Goal: Task Accomplishment & Management: Use online tool/utility

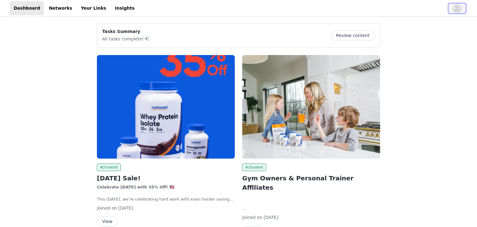
click at [457, 8] on icon "avatar" at bounding box center [457, 8] width 6 height 10
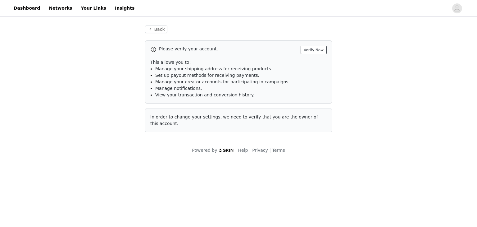
click at [316, 49] on button "Verify Now" at bounding box center [314, 50] width 26 height 8
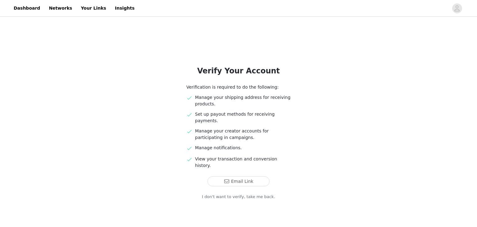
scroll to position [3, 0]
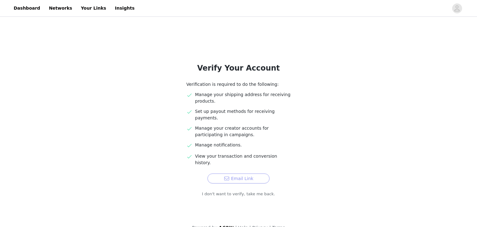
click at [222, 173] on button "Email Link" at bounding box center [239, 178] width 62 height 10
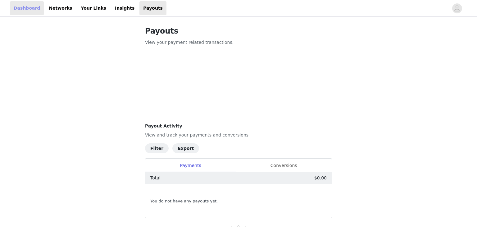
click at [25, 8] on link "Dashboard" at bounding box center [27, 8] width 34 height 14
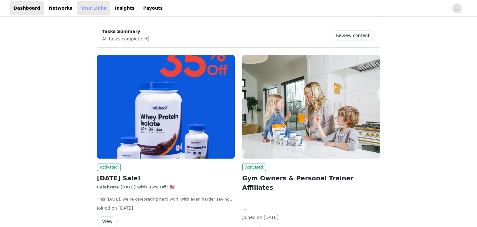
click at [77, 8] on link "Your Links" at bounding box center [93, 8] width 33 height 14
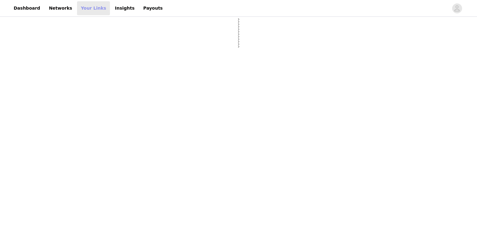
select select "12"
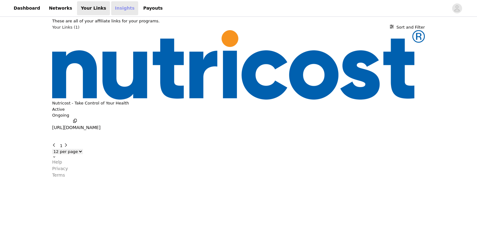
click at [111, 7] on link "Insights" at bounding box center [124, 8] width 27 height 14
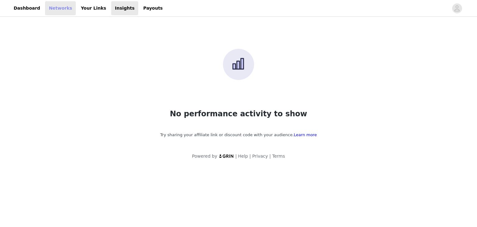
click at [57, 8] on link "Networks" at bounding box center [60, 8] width 31 height 14
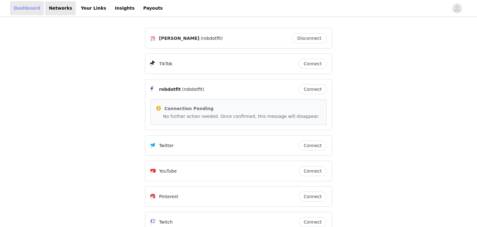
click at [22, 8] on link "Dashboard" at bounding box center [27, 8] width 34 height 14
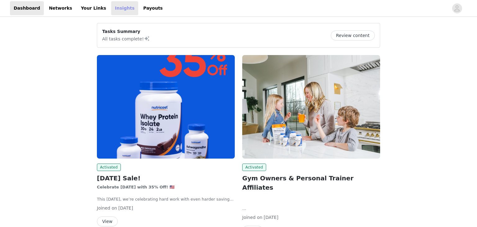
click at [111, 10] on link "Insights" at bounding box center [124, 8] width 27 height 14
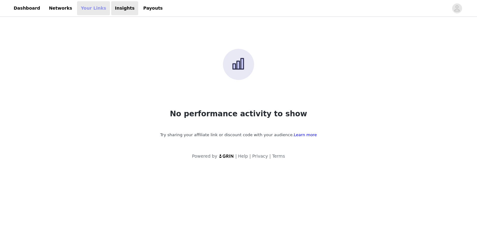
click at [82, 9] on link "Your Links" at bounding box center [93, 8] width 33 height 14
select select "12"
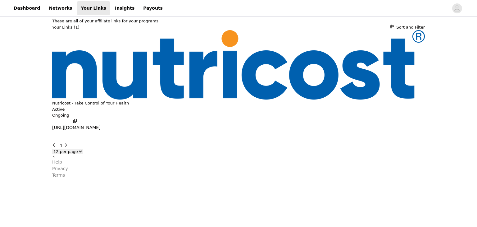
click at [101, 124] on p "https://glnk.io/nr24j/robdotfit" at bounding box center [76, 127] width 48 height 7
click at [24, 9] on link "Dashboard" at bounding box center [27, 8] width 34 height 14
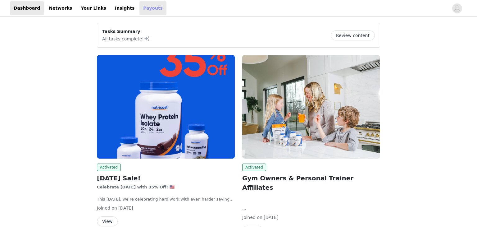
click at [140, 8] on link "Payouts" at bounding box center [153, 8] width 27 height 14
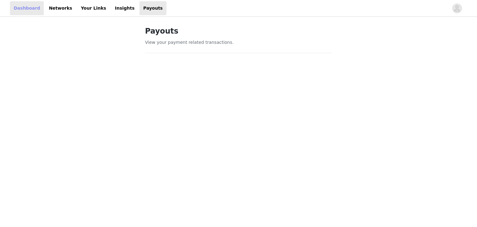
click at [28, 12] on link "Dashboard" at bounding box center [27, 8] width 34 height 14
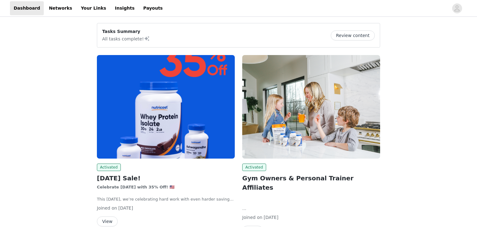
click at [346, 38] on button "Review content" at bounding box center [353, 35] width 44 height 10
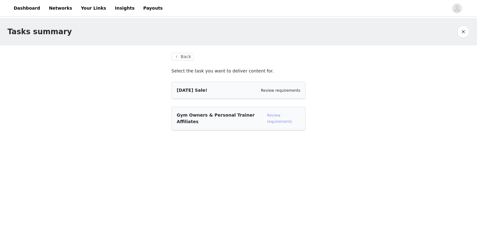
click at [282, 115] on link "Review requirements" at bounding box center [279, 118] width 25 height 11
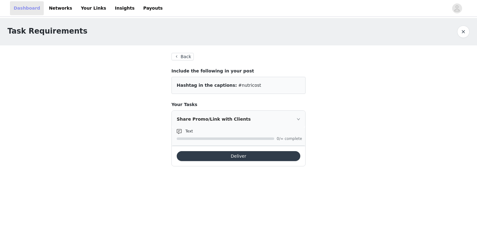
click at [28, 7] on link "Dashboard" at bounding box center [27, 8] width 34 height 14
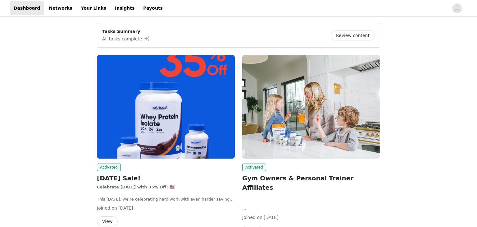
click at [331, 129] on img at bounding box center [311, 107] width 138 height 104
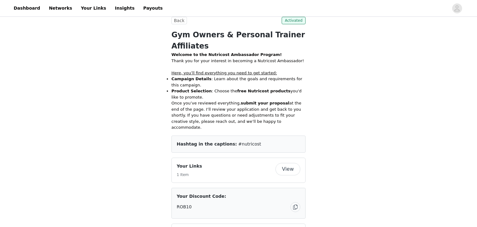
scroll to position [126, 0]
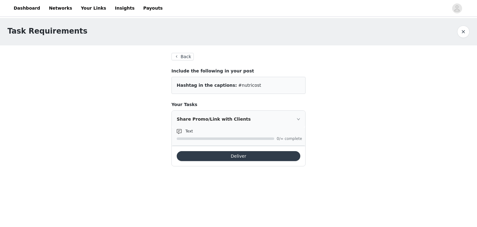
click at [240, 157] on button "Deliver" at bounding box center [239, 156] width 124 height 10
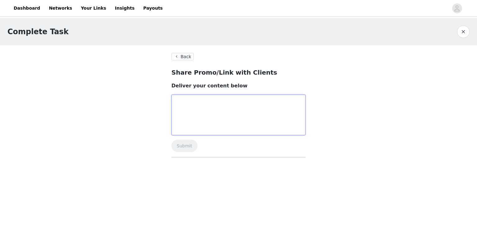
click at [187, 109] on textarea at bounding box center [239, 114] width 134 height 41
click at [462, 31] on button "button" at bounding box center [464, 31] width 12 height 12
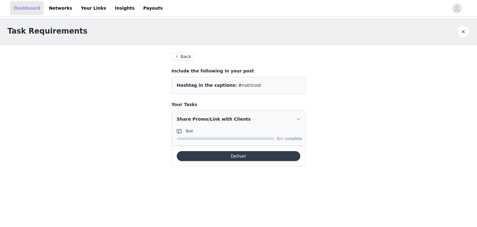
click at [18, 3] on link "Dashboard" at bounding box center [27, 8] width 34 height 14
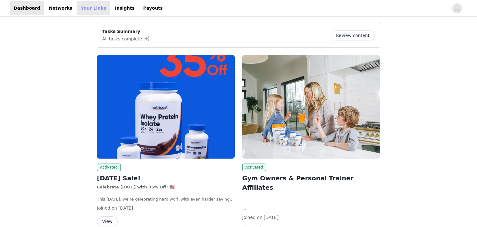
click at [84, 6] on link "Your Links" at bounding box center [93, 8] width 33 height 14
select select "12"
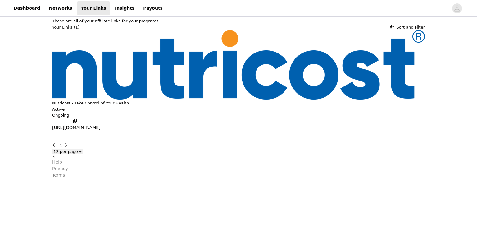
click at [73, 119] on icon "button" at bounding box center [75, 121] width 4 height 4
